Goal: Task Accomplishment & Management: Manage account settings

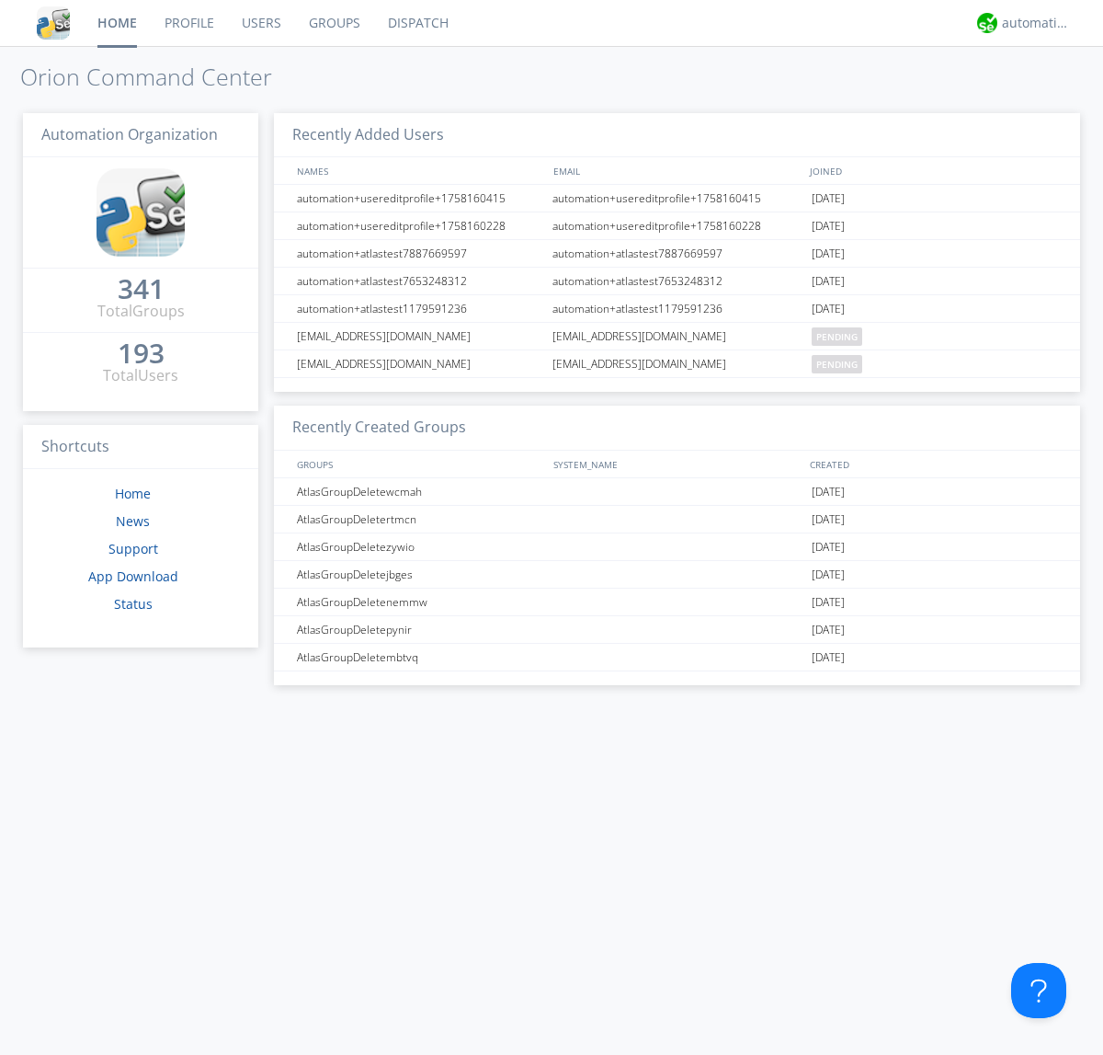
click at [333, 23] on link "Groups" at bounding box center [334, 23] width 79 height 46
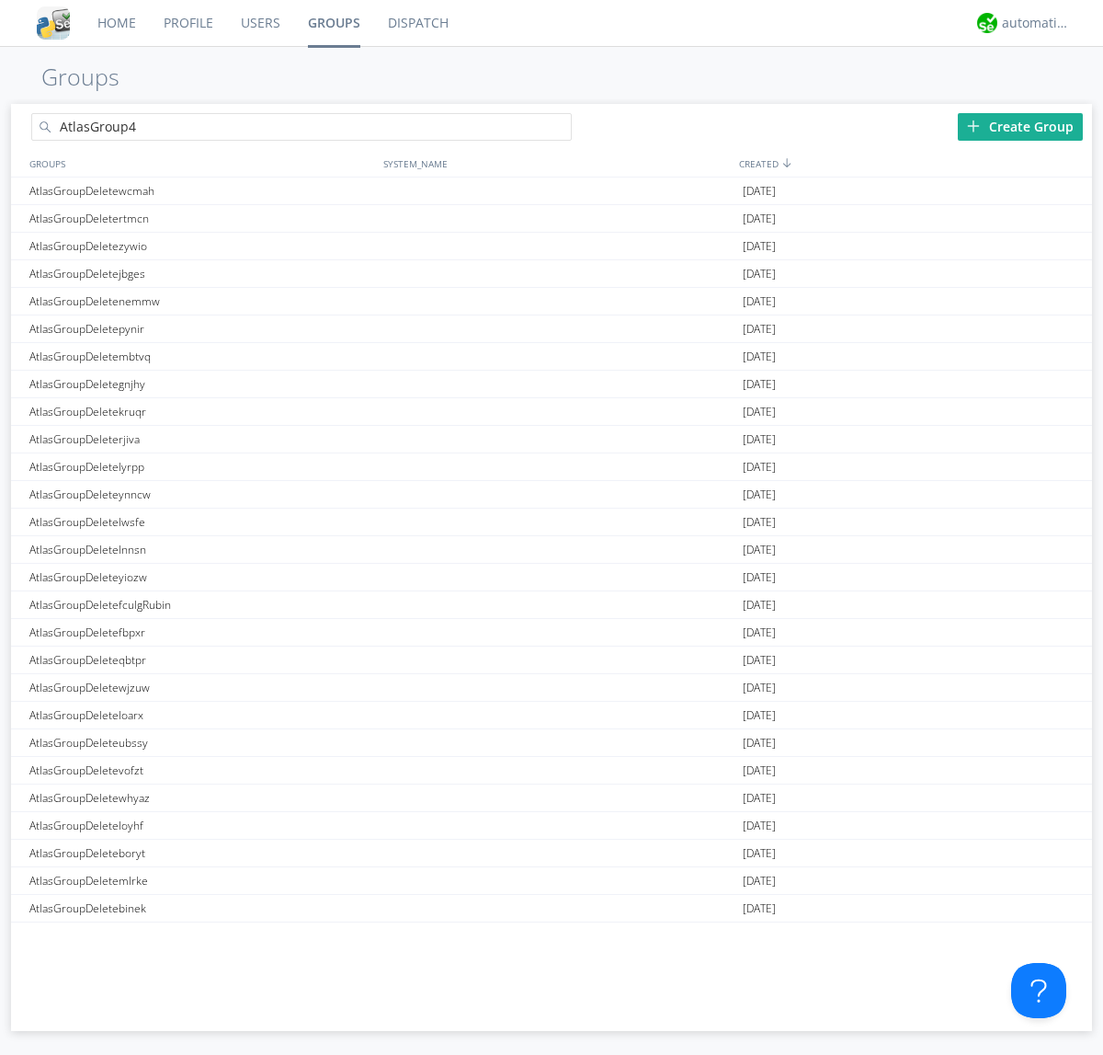
type input "AtlasGroup4"
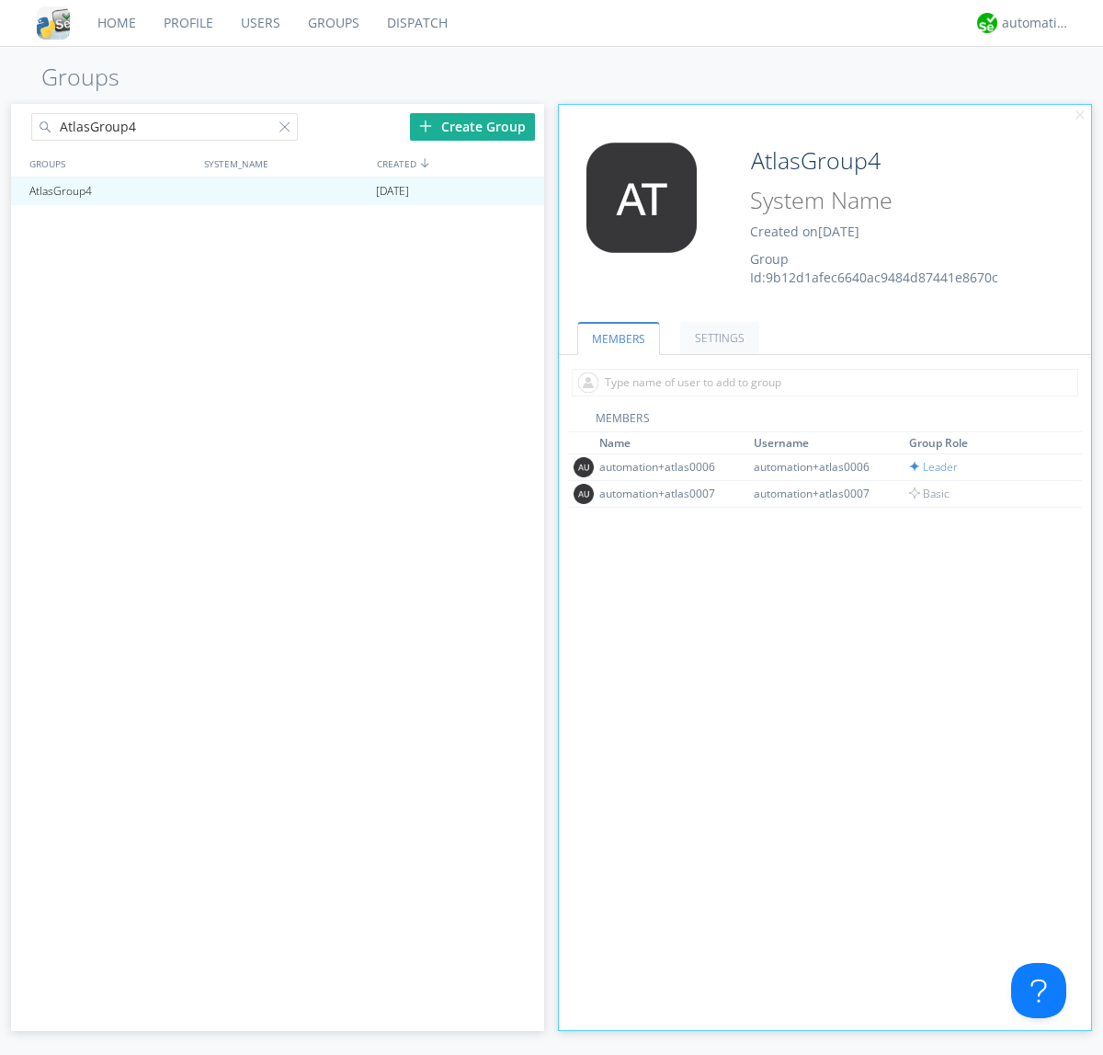
click at [717, 337] on link "SETTINGS" at bounding box center [719, 338] width 79 height 32
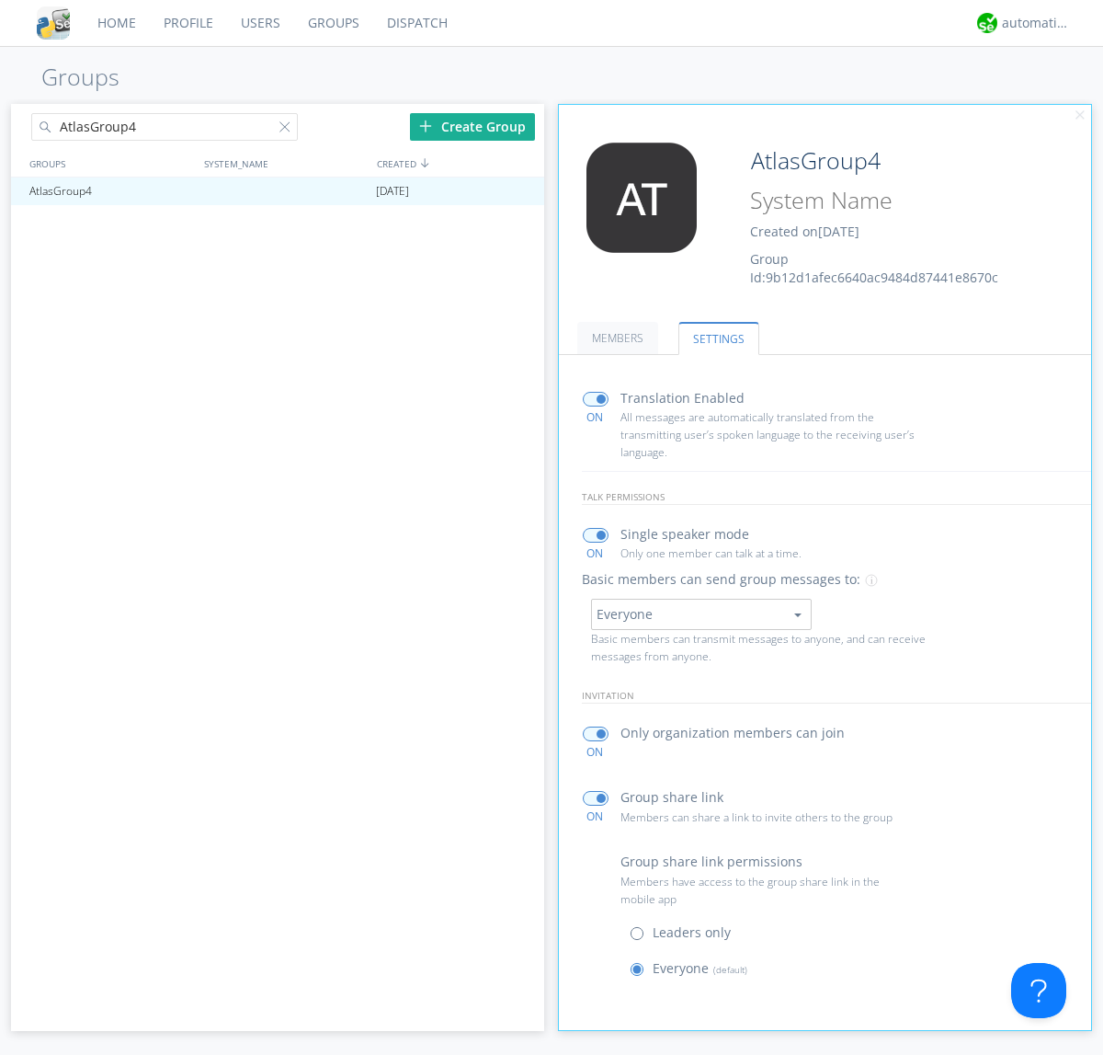
click at [701, 613] on button "Everyone" at bounding box center [701, 614] width 221 height 31
click at [0, 0] on link "Leaders only" at bounding box center [0, 0] width 0 height 0
click at [1032, 23] on div "automation+atlas" at bounding box center [1036, 23] width 69 height 18
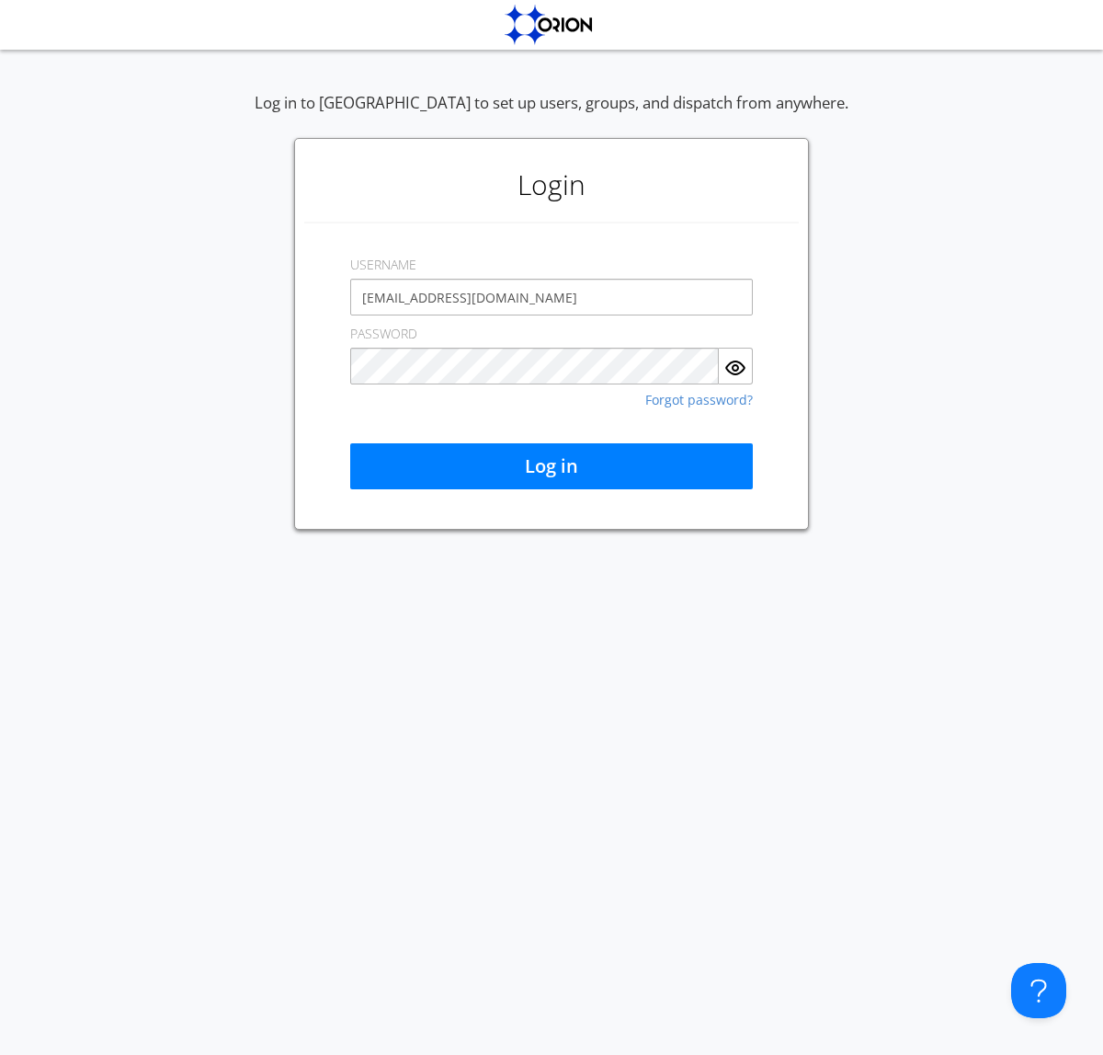
type input "[EMAIL_ADDRESS][DOMAIN_NAME]"
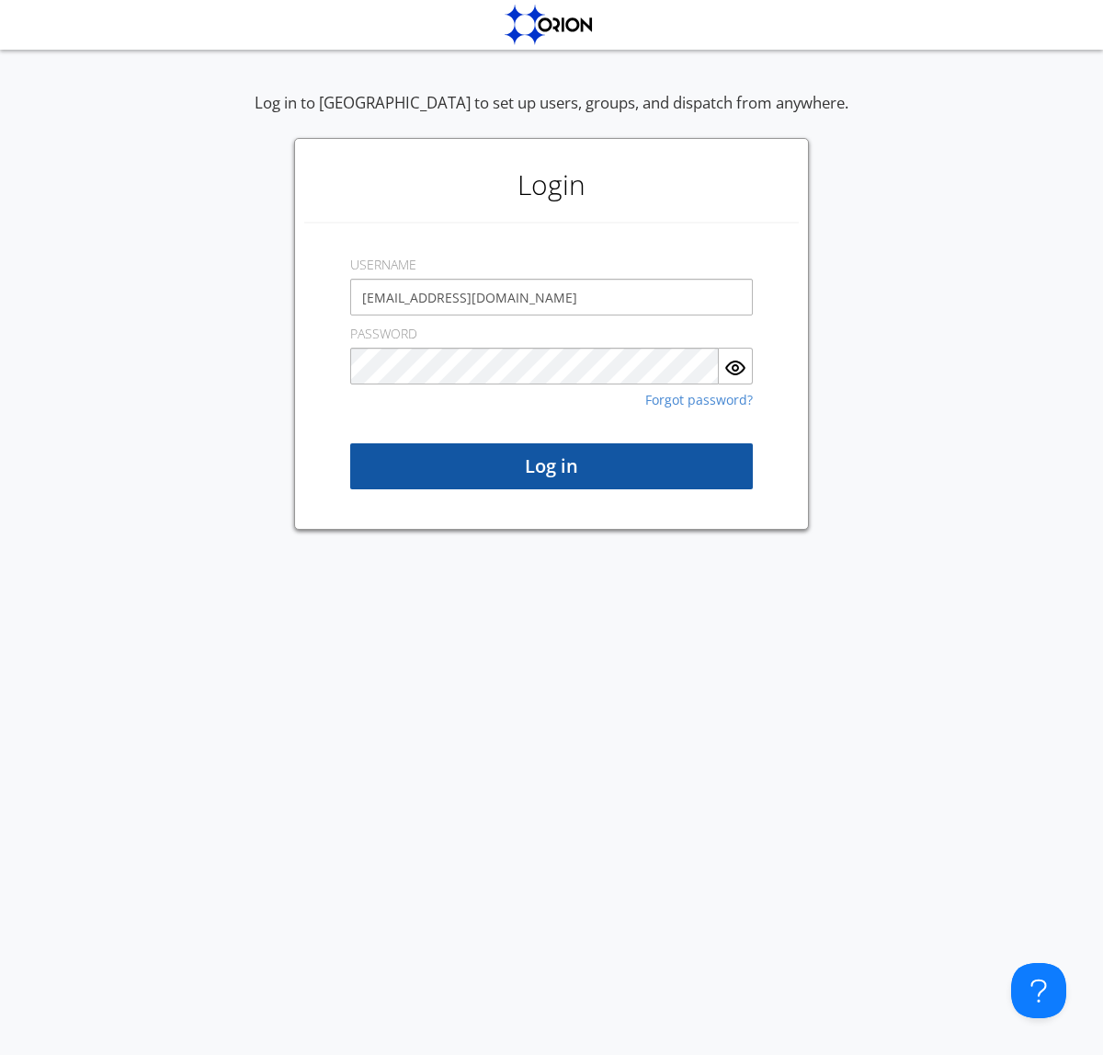
click at [552, 466] on button "Log in" at bounding box center [551, 466] width 403 height 46
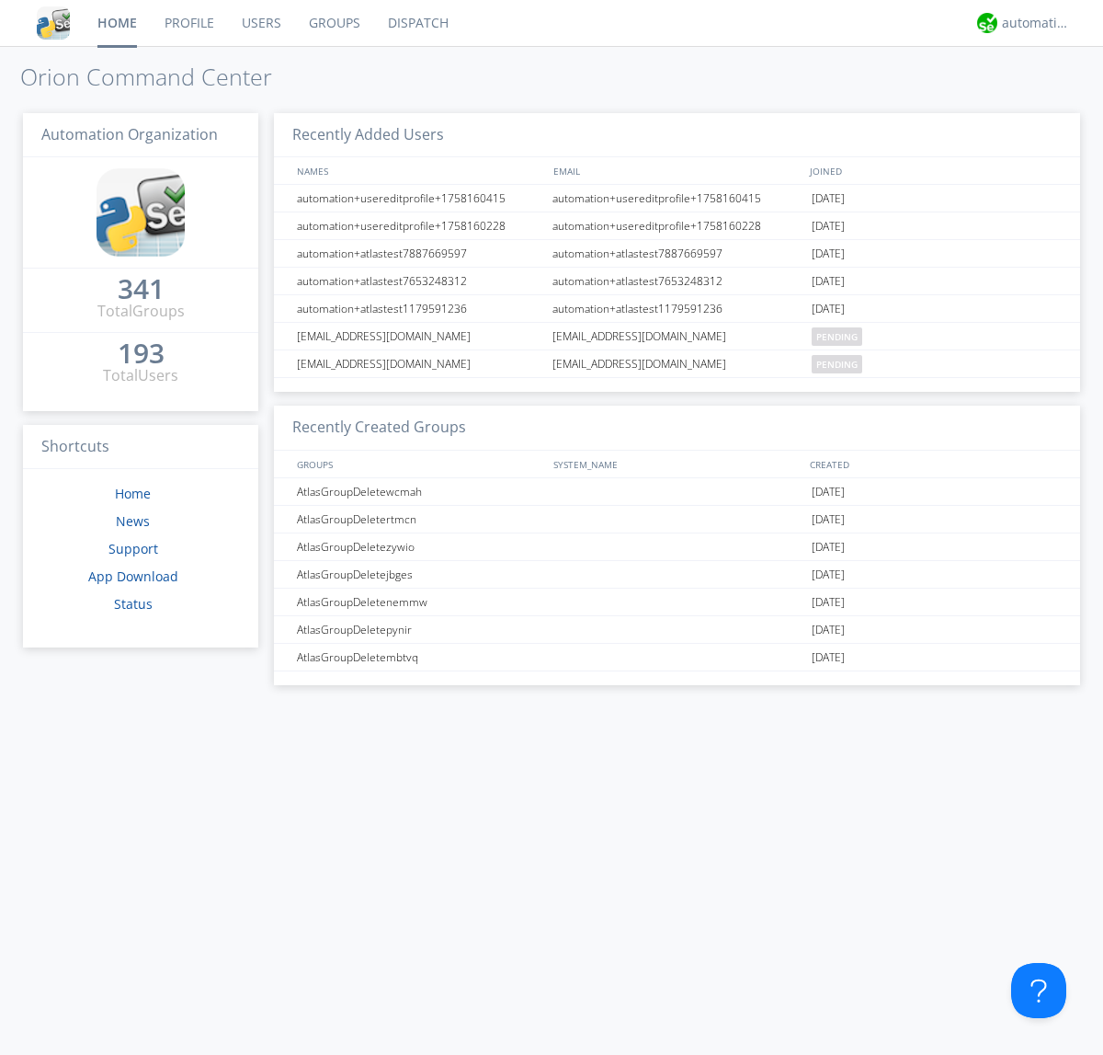
click at [333, 23] on link "Groups" at bounding box center [334, 23] width 79 height 46
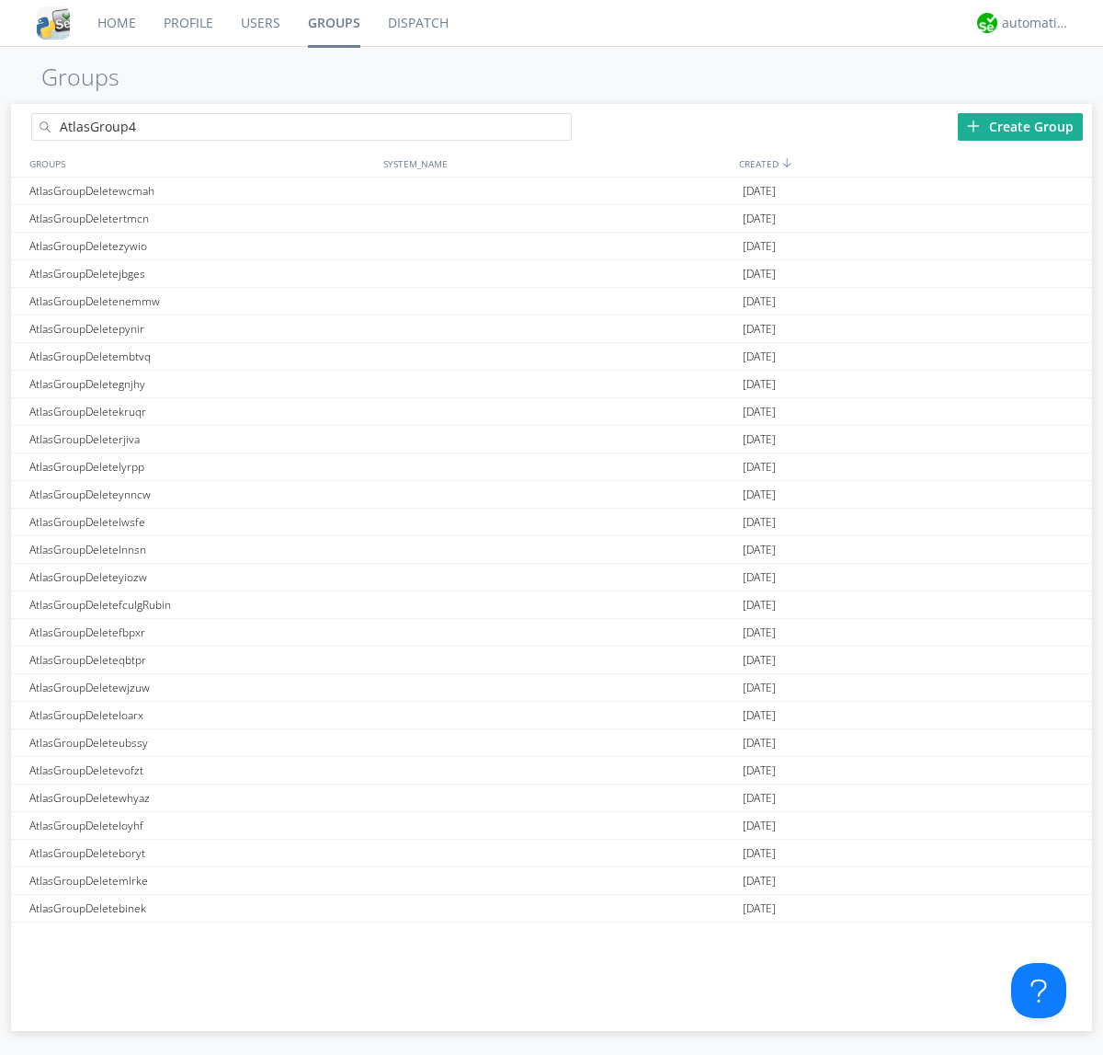
type input "AtlasGroup4"
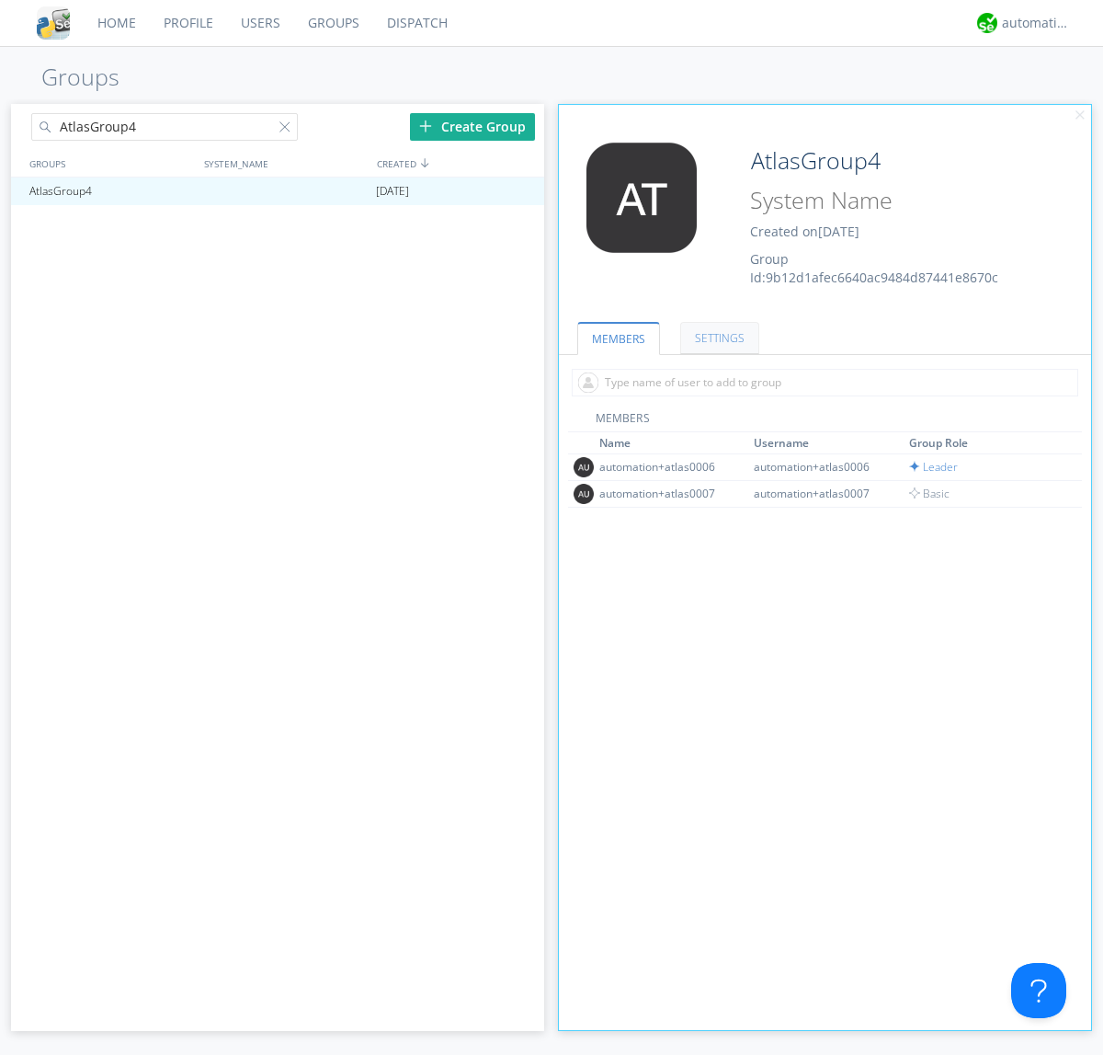
click at [717, 337] on link "SETTINGS" at bounding box center [719, 338] width 79 height 32
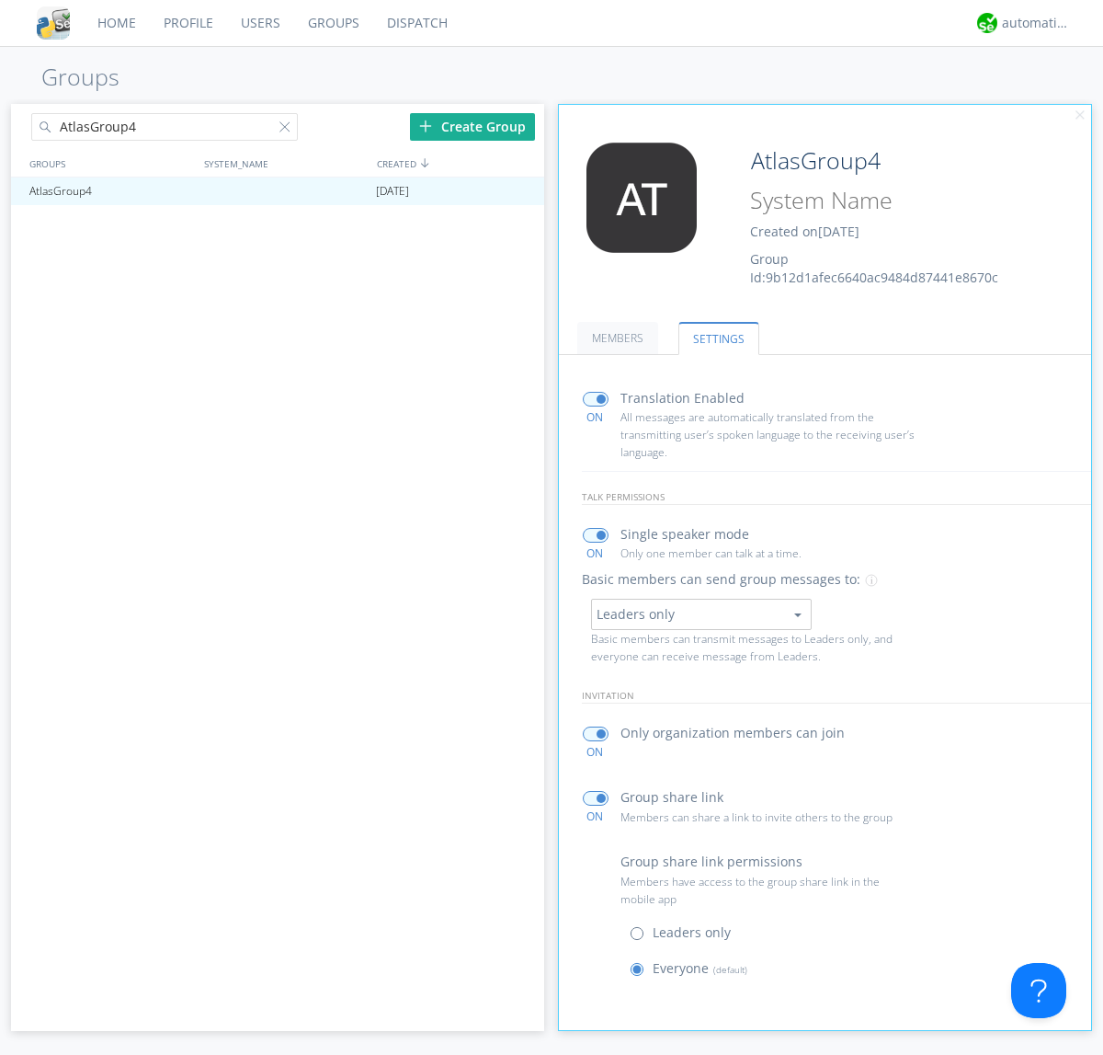
click at [701, 613] on button "Leaders only" at bounding box center [701, 614] width 221 height 31
click at [0, 0] on link "No One (Direct Messages Only)" at bounding box center [0, 0] width 0 height 0
click at [701, 613] on button "No One (Direct Messages Only)" at bounding box center [701, 614] width 221 height 31
click at [0, 0] on link "Everyone" at bounding box center [0, 0] width 0 height 0
click at [1032, 23] on div "automation+atlas" at bounding box center [1036, 23] width 69 height 18
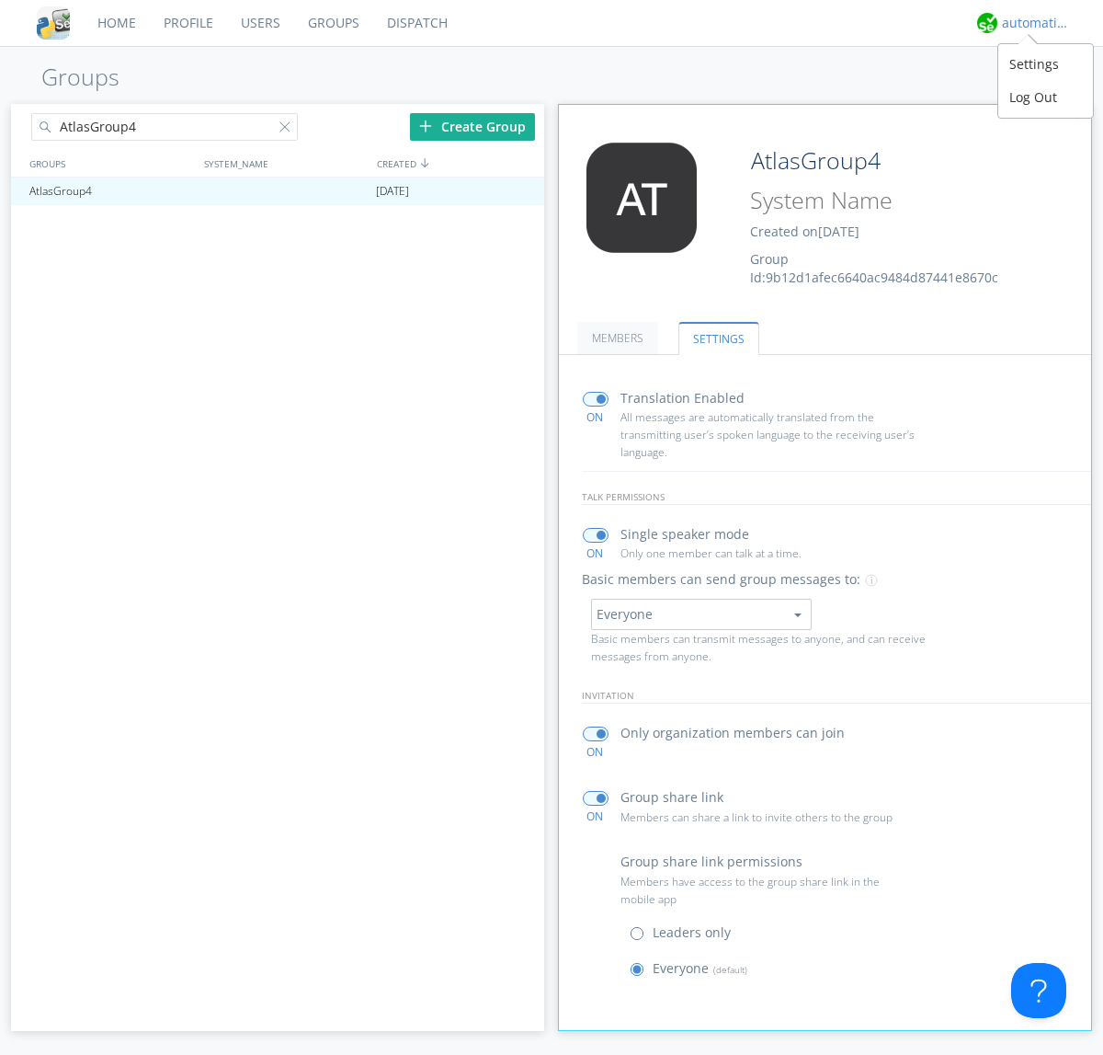
click at [1045, 97] on div "Log Out" at bounding box center [1045, 97] width 95 height 33
